Goal: Task Accomplishment & Management: Manage account settings

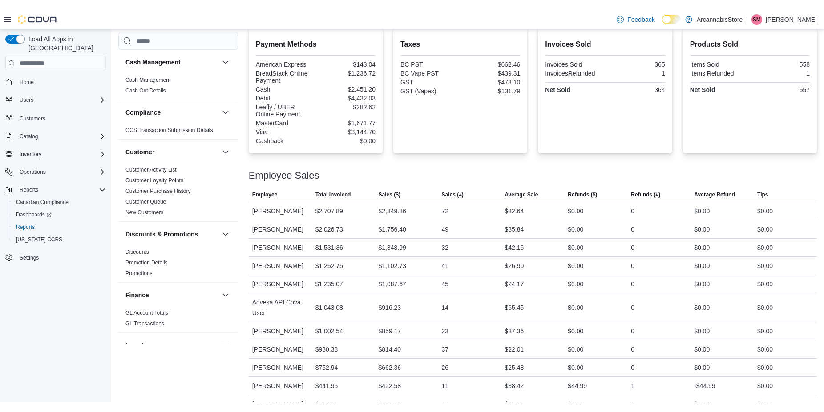
scroll to position [548, 0]
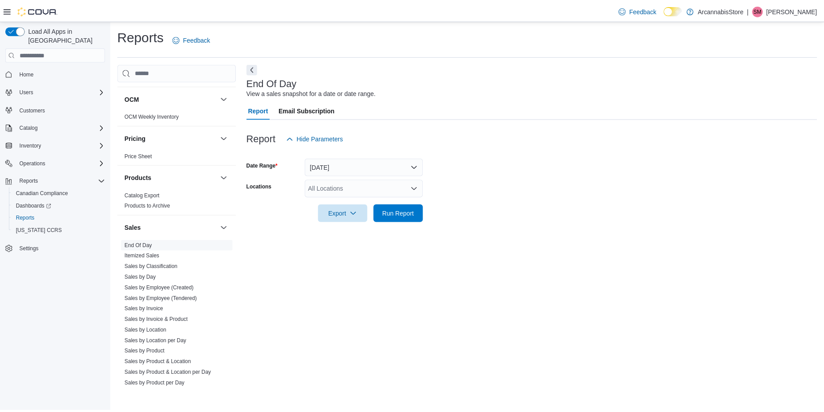
scroll to position [487, 0]
click at [150, 310] on link "Sales by Invoice" at bounding box center [144, 309] width 39 height 6
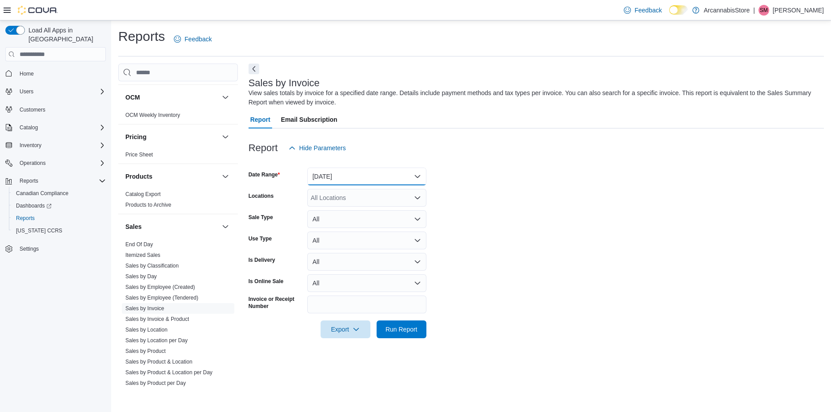
click at [350, 180] on button "[DATE]" at bounding box center [366, 177] width 119 height 18
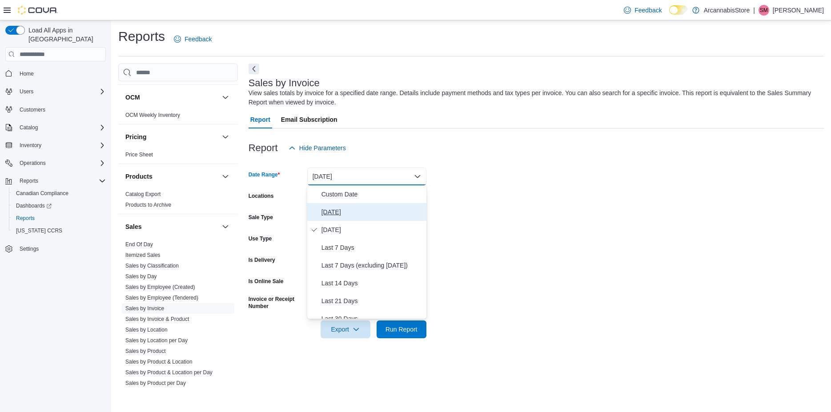
click at [340, 215] on span "[DATE]" at bounding box center [372, 212] width 101 height 11
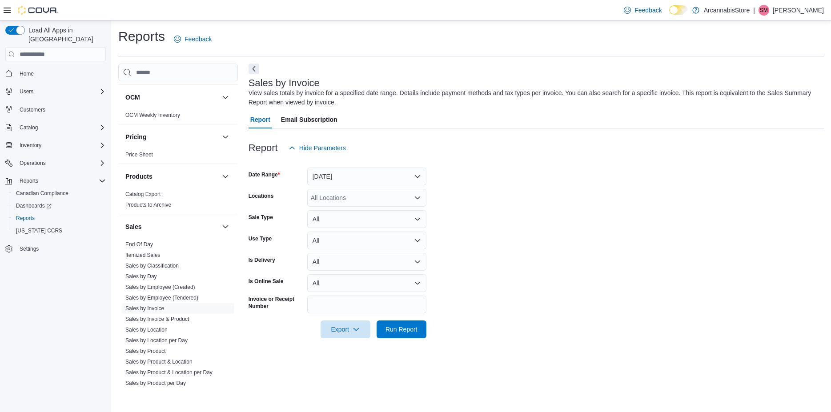
drag, startPoint x: 494, startPoint y: 202, endPoint x: 392, endPoint y: 202, distance: 101.9
click at [492, 202] on form "Date Range [DATE] Locations All Locations Sale Type All Use Type All Is Deliver…" at bounding box center [537, 247] width 576 height 181
click at [385, 202] on div "All Locations" at bounding box center [366, 198] width 119 height 18
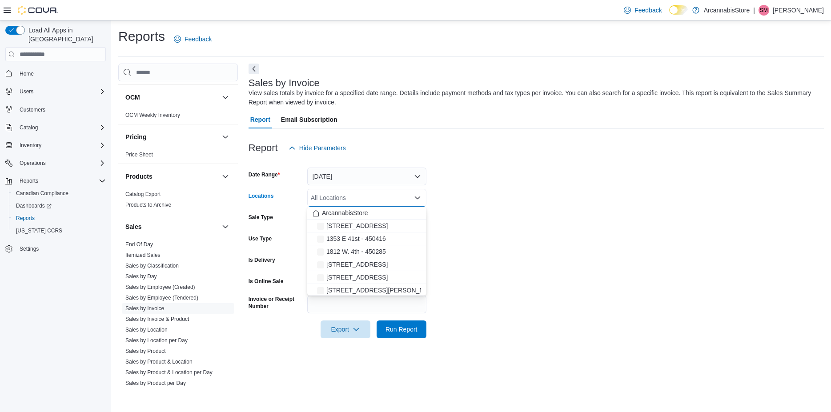
click at [360, 265] on span "[STREET_ADDRESS]" at bounding box center [356, 264] width 61 height 9
click at [541, 228] on form "Date Range [DATE] Locations [STREET_ADDRESS] Selected. [STREET_ADDRESS]. Press …" at bounding box center [537, 247] width 576 height 181
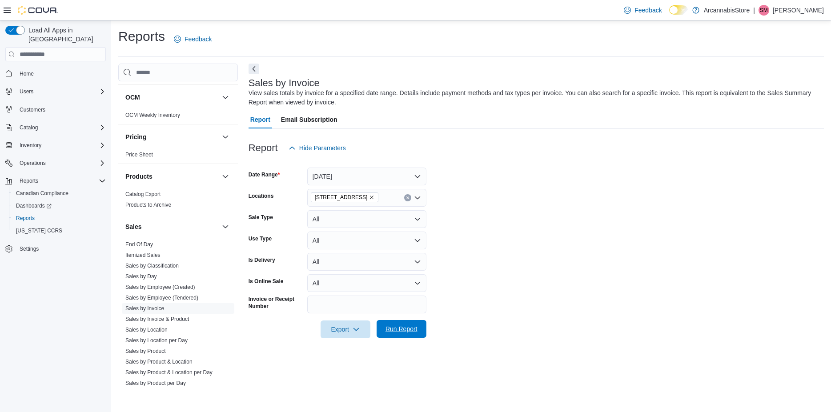
click at [413, 328] on span "Run Report" at bounding box center [402, 329] width 32 height 9
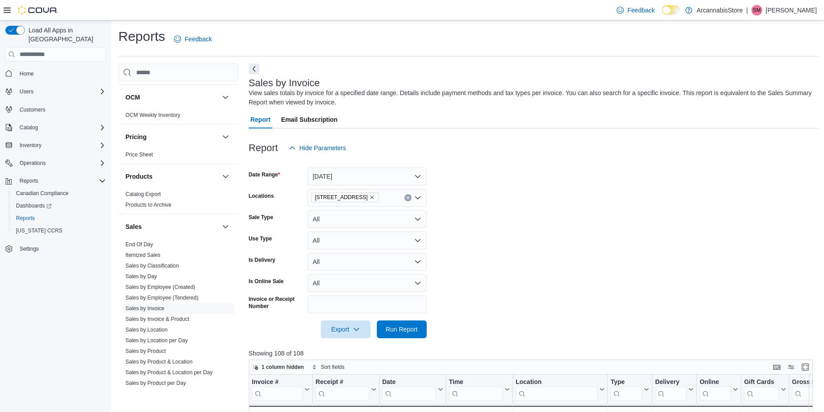
scroll to position [285, 0]
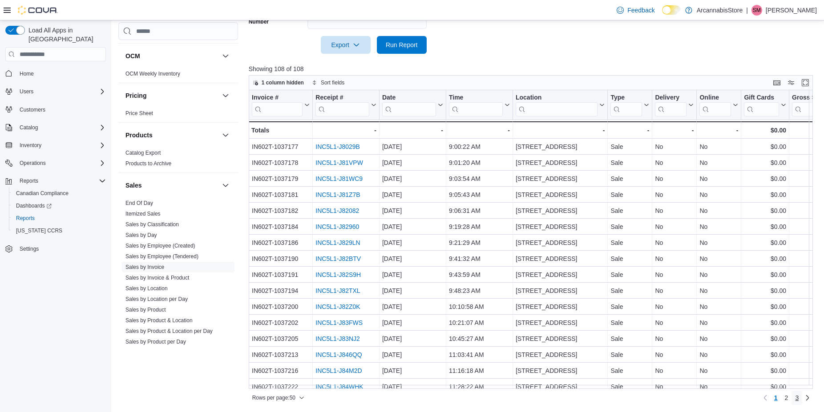
click at [798, 400] on span "3" at bounding box center [797, 398] width 4 height 9
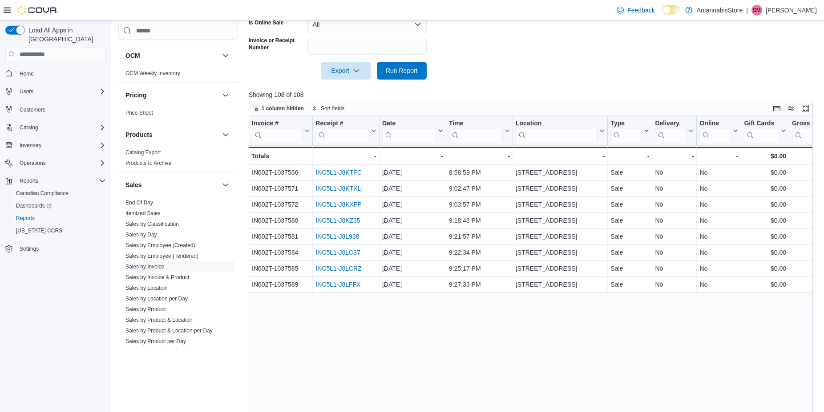
scroll to position [258, 0]
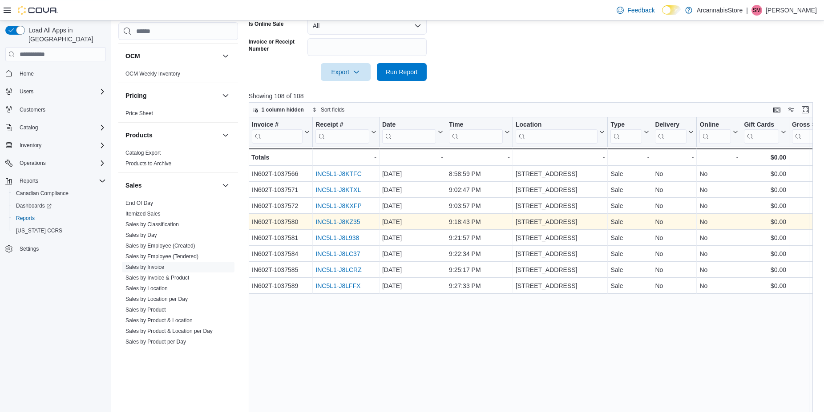
click at [337, 222] on link "INC5L1-J8KZ35" at bounding box center [337, 222] width 44 height 7
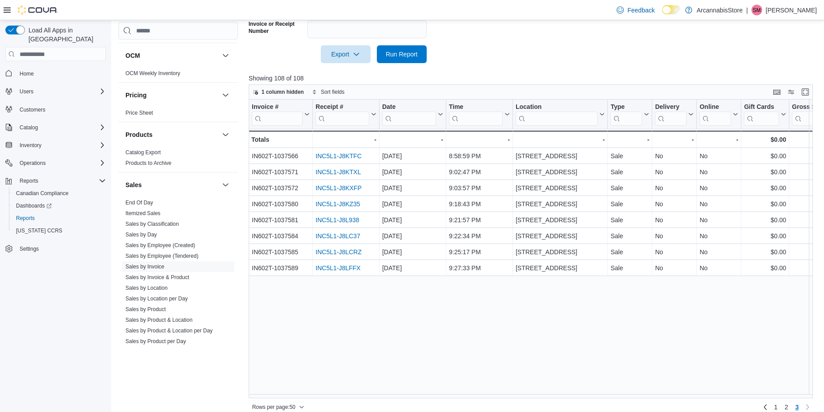
scroll to position [285, 0]
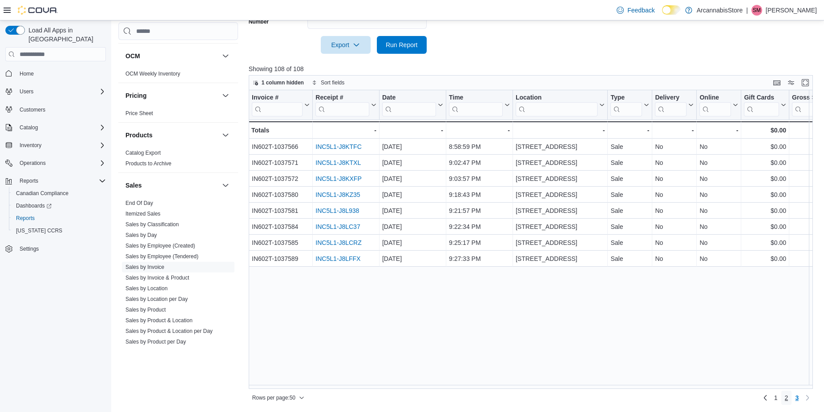
click at [792, 396] on link "2" at bounding box center [786, 398] width 11 height 14
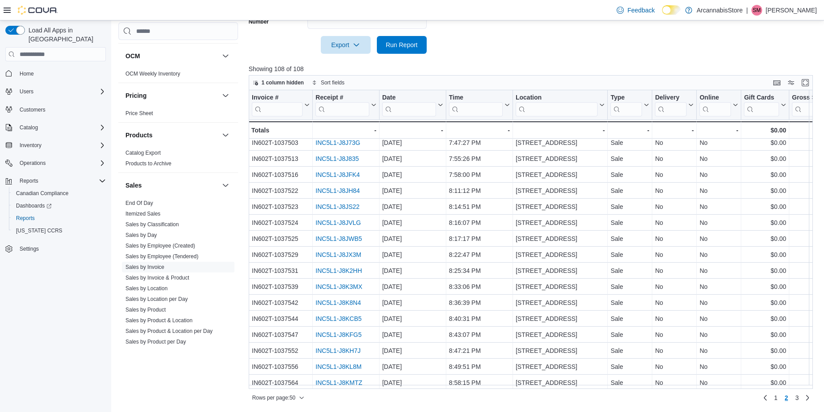
scroll to position [554, 0]
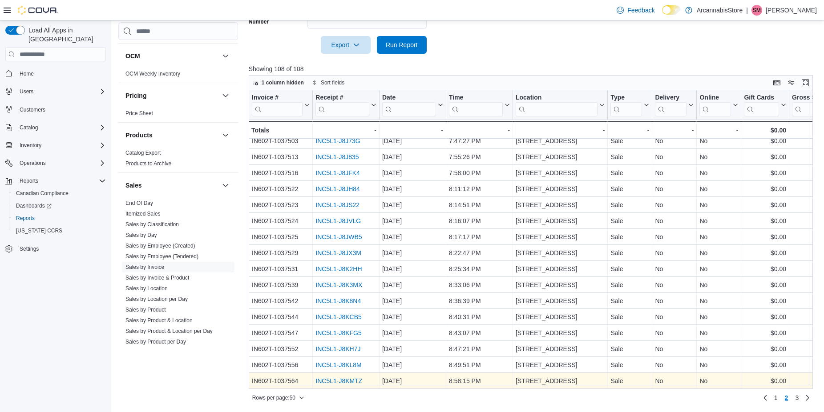
click at [352, 378] on link "INC5L1-J8KMTZ" at bounding box center [338, 381] width 47 height 7
click at [324, 378] on link "INC5L1-J8KMTZ" at bounding box center [338, 381] width 47 height 7
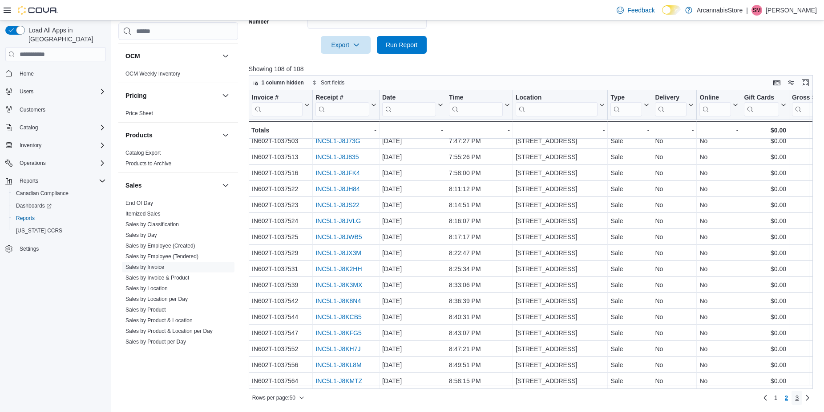
click at [801, 398] on link "3" at bounding box center [796, 398] width 11 height 14
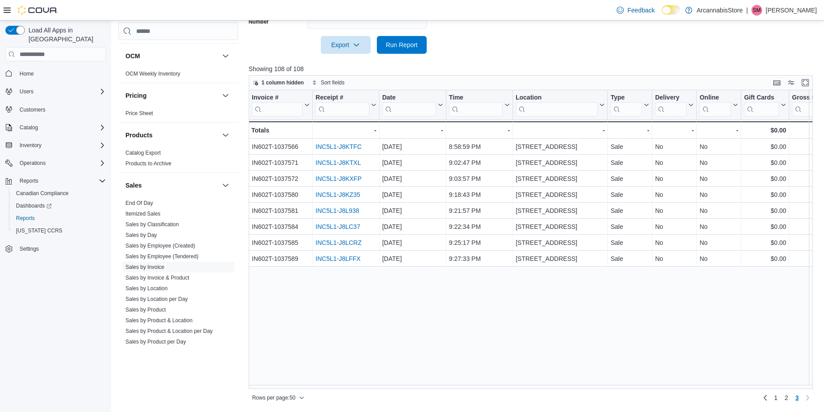
scroll to position [0, 0]
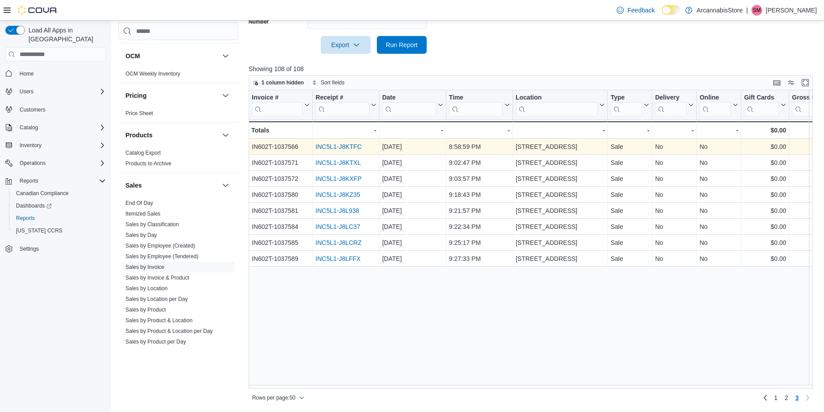
click at [327, 148] on link "INC5L1-J8KTFC" at bounding box center [338, 147] width 46 height 7
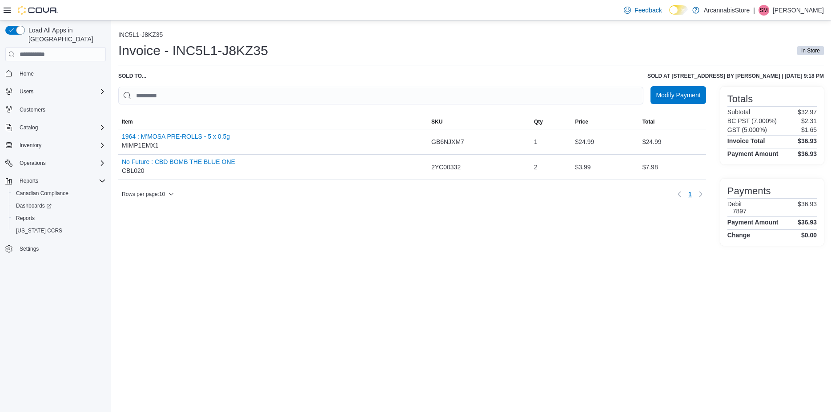
click at [676, 98] on span "Modify Payment" at bounding box center [678, 95] width 44 height 9
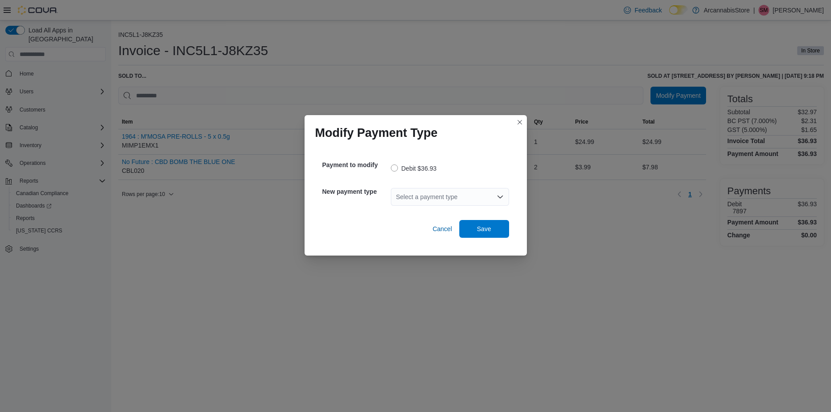
click at [446, 189] on div "Select a payment type" at bounding box center [450, 197] width 118 height 18
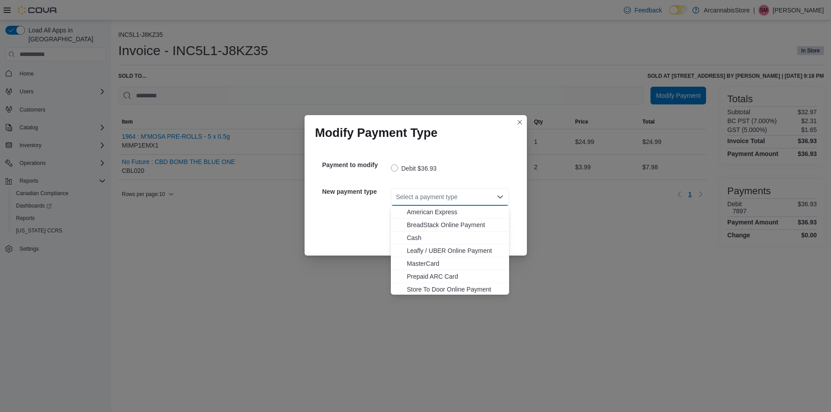
click at [444, 192] on div "Select a payment type Combo box. Selected. Combo box input. Select a payment ty…" at bounding box center [450, 197] width 118 height 18
click at [435, 268] on span "MasterCard" at bounding box center [455, 263] width 97 height 9
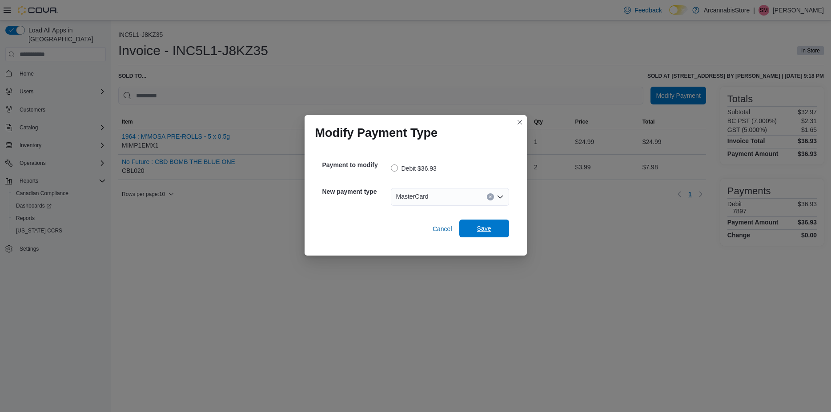
click at [498, 236] on span "Save" at bounding box center [484, 229] width 39 height 18
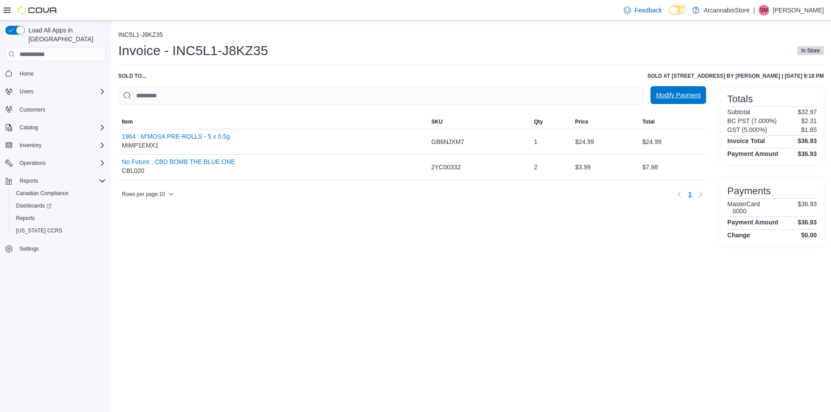
click at [693, 92] on span "Modify Payment" at bounding box center [678, 95] width 44 height 18
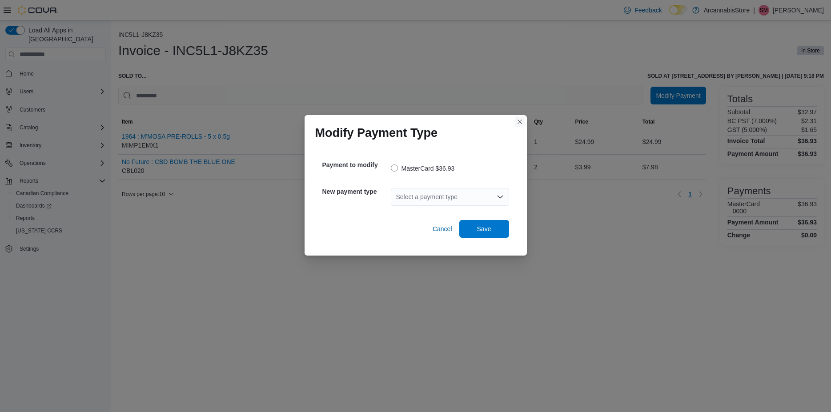
click at [518, 125] on button "Closes this modal window" at bounding box center [520, 122] width 11 height 11
